Goal: Transaction & Acquisition: Purchase product/service

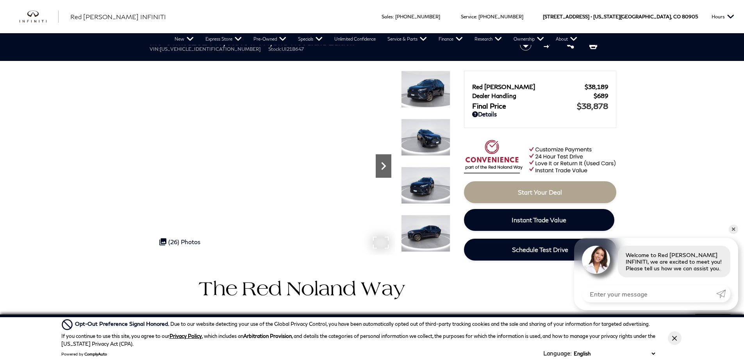
click at [384, 164] on icon "Next" at bounding box center [383, 166] width 5 height 8
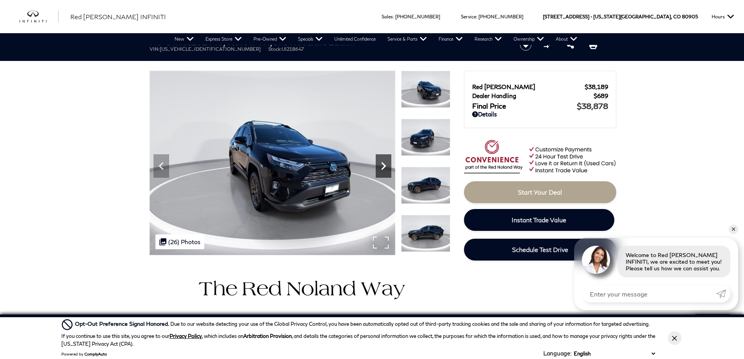
click at [384, 164] on icon "Next" at bounding box center [383, 166] width 5 height 8
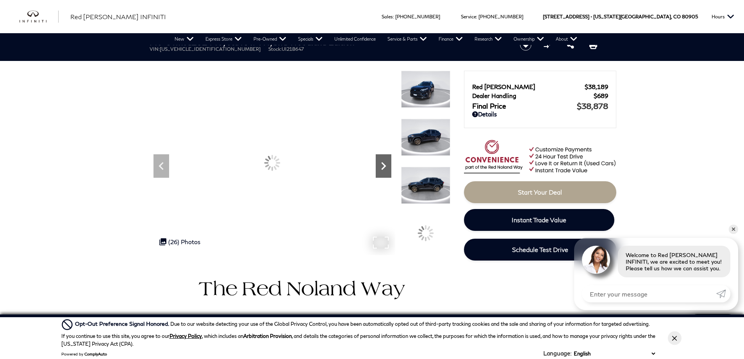
click at [384, 164] on icon "Next" at bounding box center [383, 166] width 5 height 8
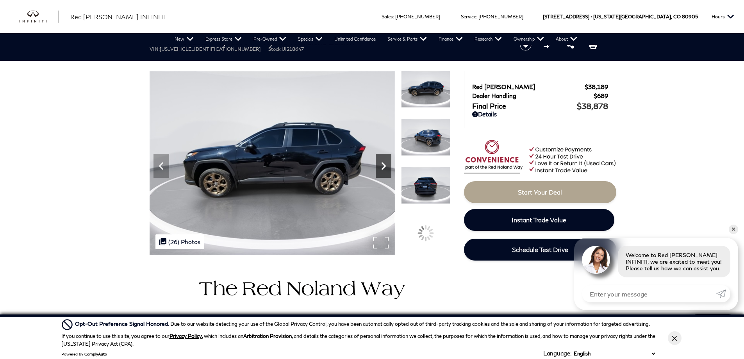
click at [384, 164] on icon "Next" at bounding box center [383, 166] width 5 height 8
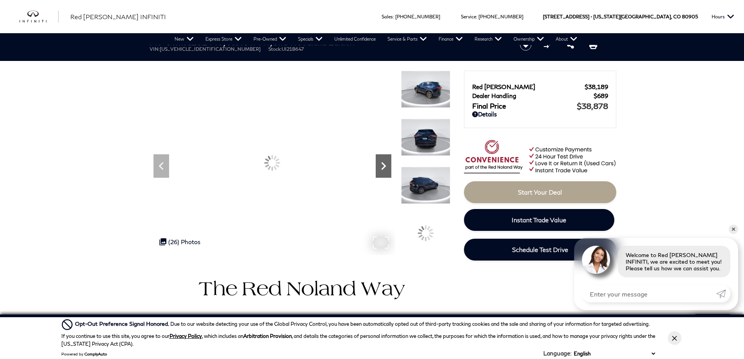
click at [384, 164] on icon "Next" at bounding box center [383, 166] width 5 height 8
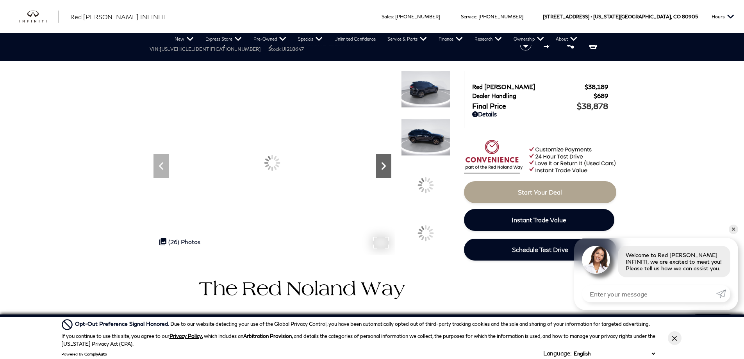
click at [384, 164] on icon "Next" at bounding box center [383, 166] width 5 height 8
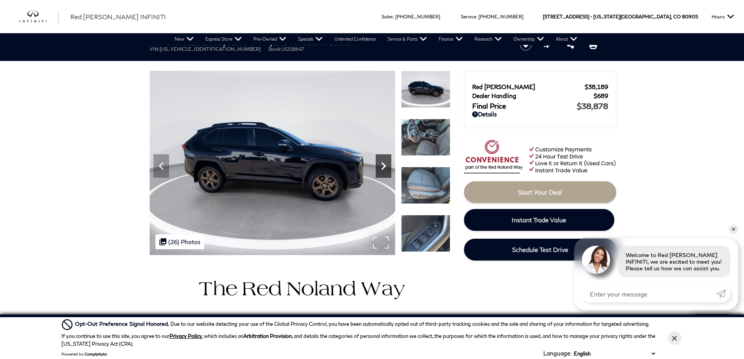
click at [384, 164] on icon "Next" at bounding box center [383, 166] width 5 height 8
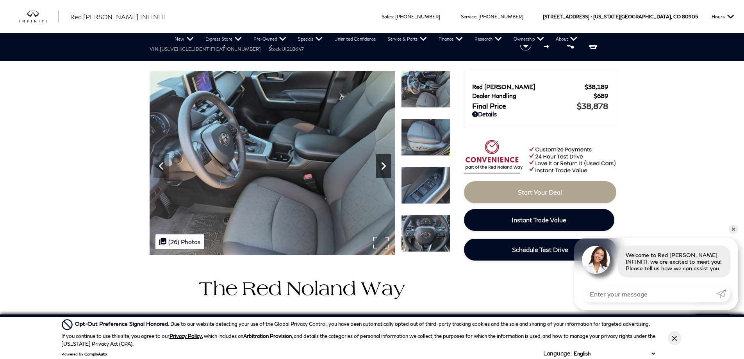
click at [382, 164] on icon "Next" at bounding box center [384, 166] width 16 height 16
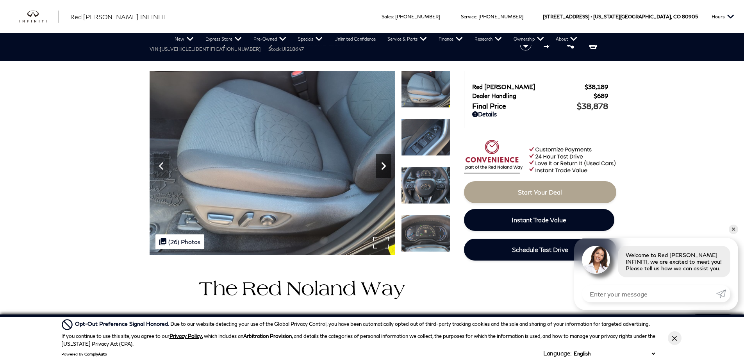
click at [382, 164] on icon "Next" at bounding box center [384, 166] width 16 height 16
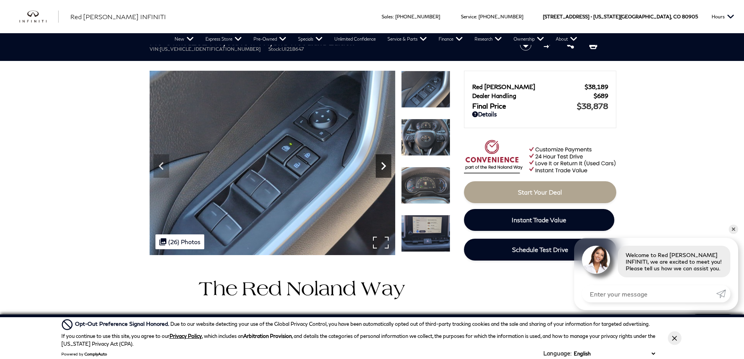
click at [382, 164] on icon "Next" at bounding box center [384, 166] width 16 height 16
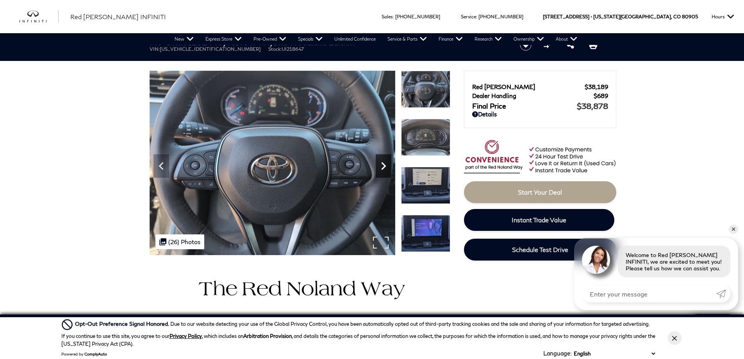
click at [382, 164] on icon "Next" at bounding box center [384, 166] width 16 height 16
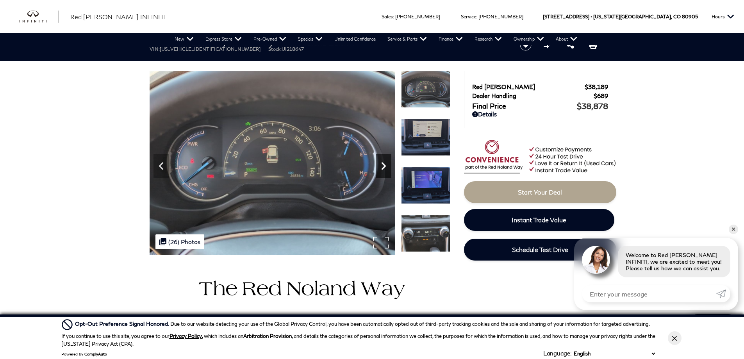
click at [382, 164] on icon "Next" at bounding box center [384, 166] width 16 height 16
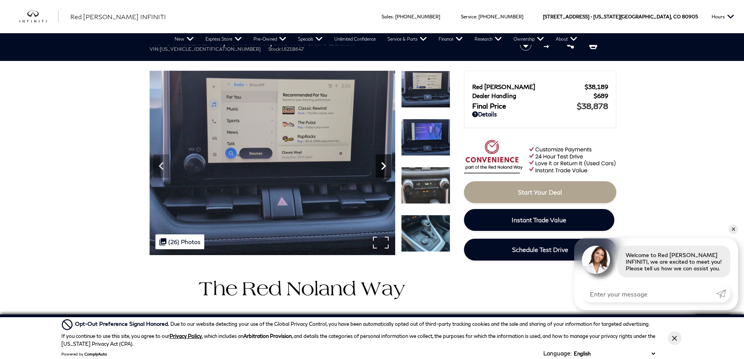
click at [382, 164] on icon "Next" at bounding box center [384, 166] width 16 height 16
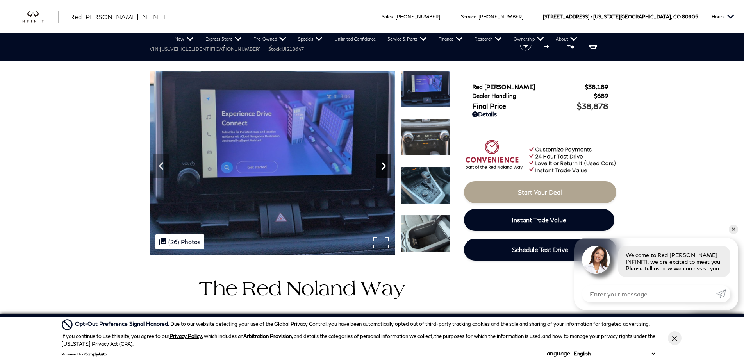
click at [382, 164] on icon "Next" at bounding box center [384, 166] width 16 height 16
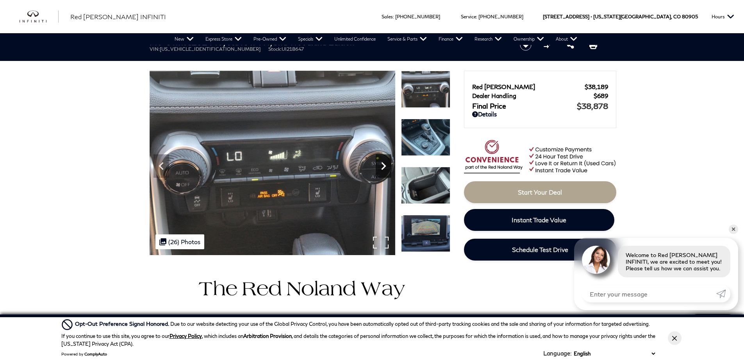
click at [382, 164] on icon "Next" at bounding box center [384, 166] width 16 height 16
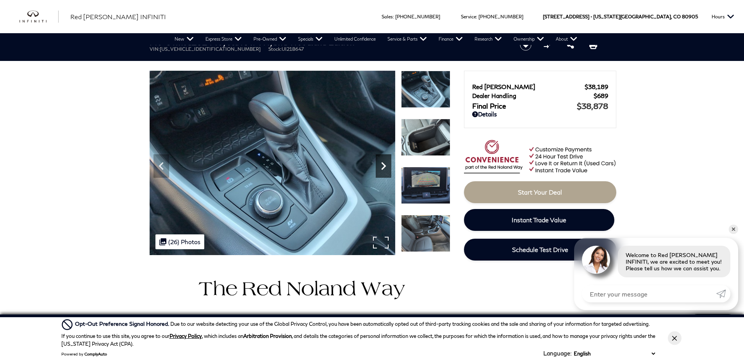
click at [382, 164] on icon "Next" at bounding box center [384, 166] width 16 height 16
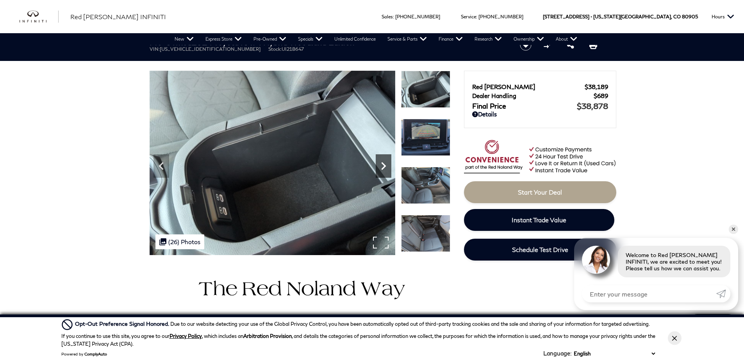
click at [382, 164] on icon "Next" at bounding box center [384, 166] width 16 height 16
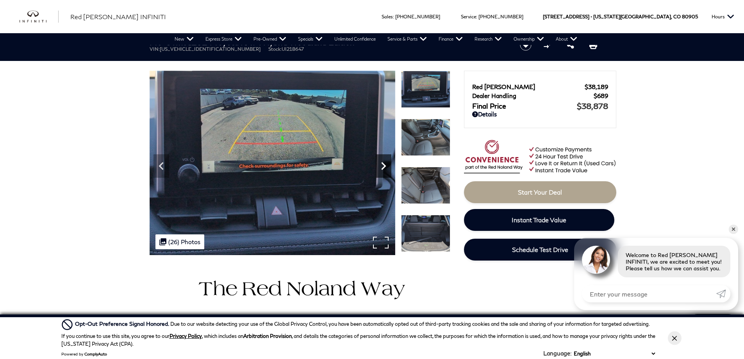
click at [382, 164] on icon "Next" at bounding box center [384, 166] width 16 height 16
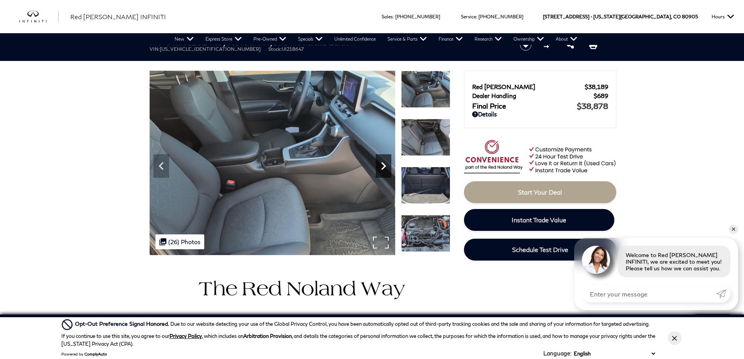
click at [384, 161] on icon "Next" at bounding box center [384, 166] width 16 height 16
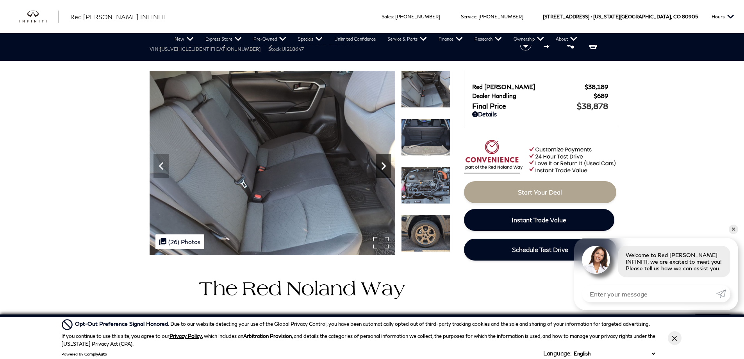
click at [384, 161] on icon "Next" at bounding box center [384, 166] width 16 height 16
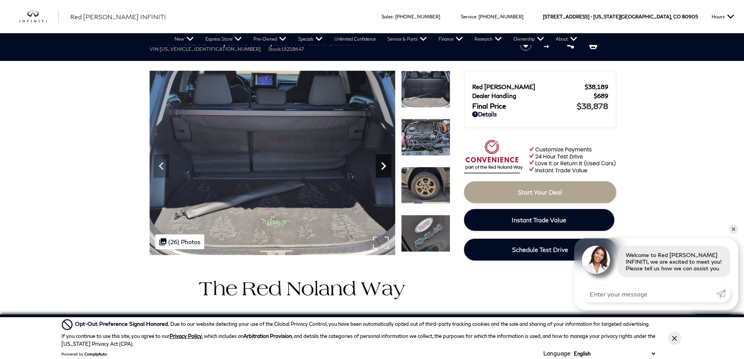
click at [384, 161] on icon "Next" at bounding box center [384, 166] width 16 height 16
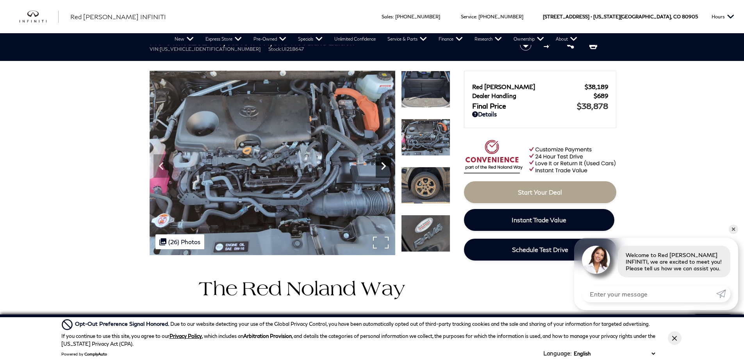
click at [384, 161] on icon "Next" at bounding box center [384, 166] width 16 height 16
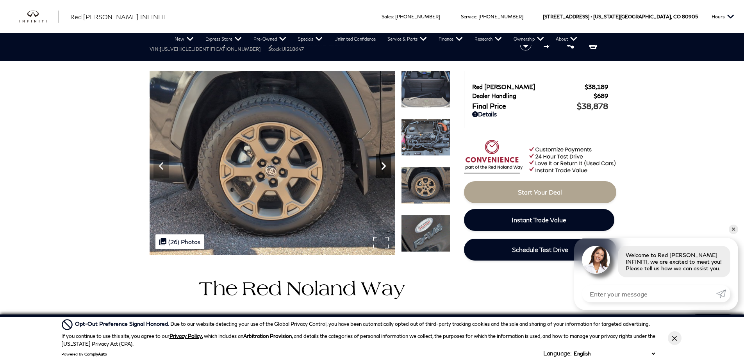
click at [385, 164] on icon "Next" at bounding box center [384, 166] width 16 height 16
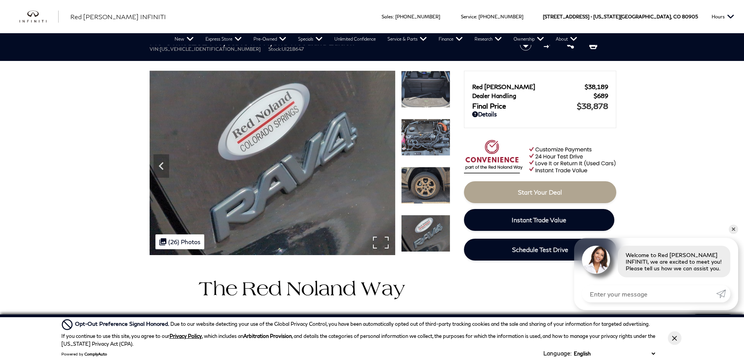
click at [385, 164] on img at bounding box center [273, 163] width 246 height 185
